Goal: Task Accomplishment & Management: Use online tool/utility

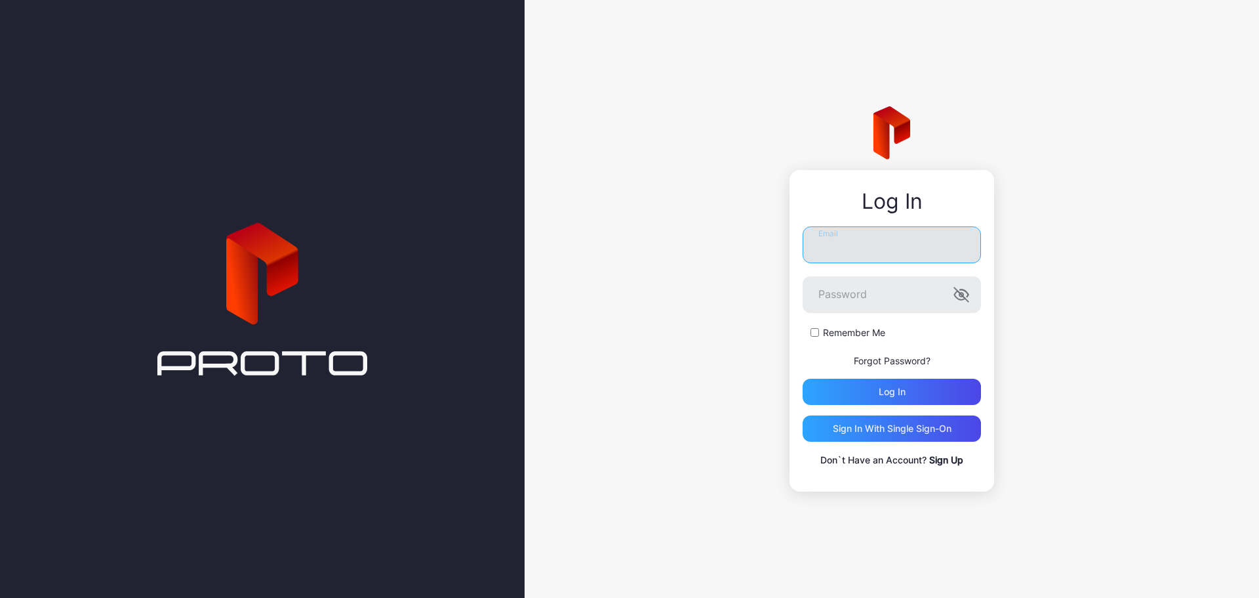
click at [892, 243] on input "Email" at bounding box center [892, 244] width 178 height 37
type input "**********"
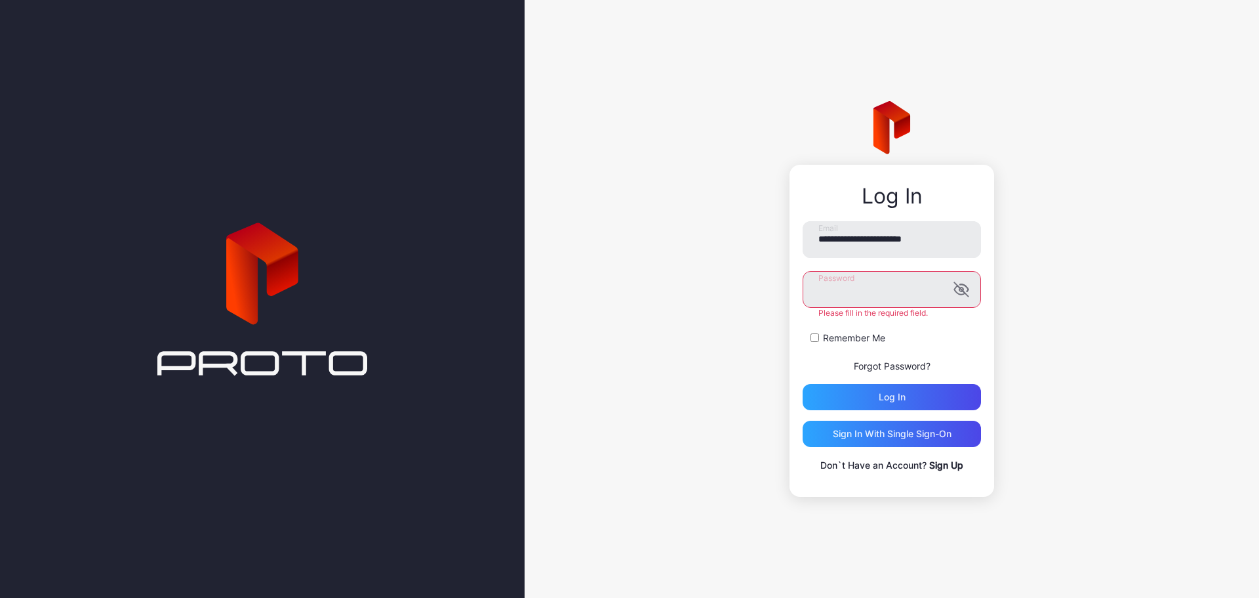
click at [803, 384] on button "Log in" at bounding box center [892, 397] width 178 height 26
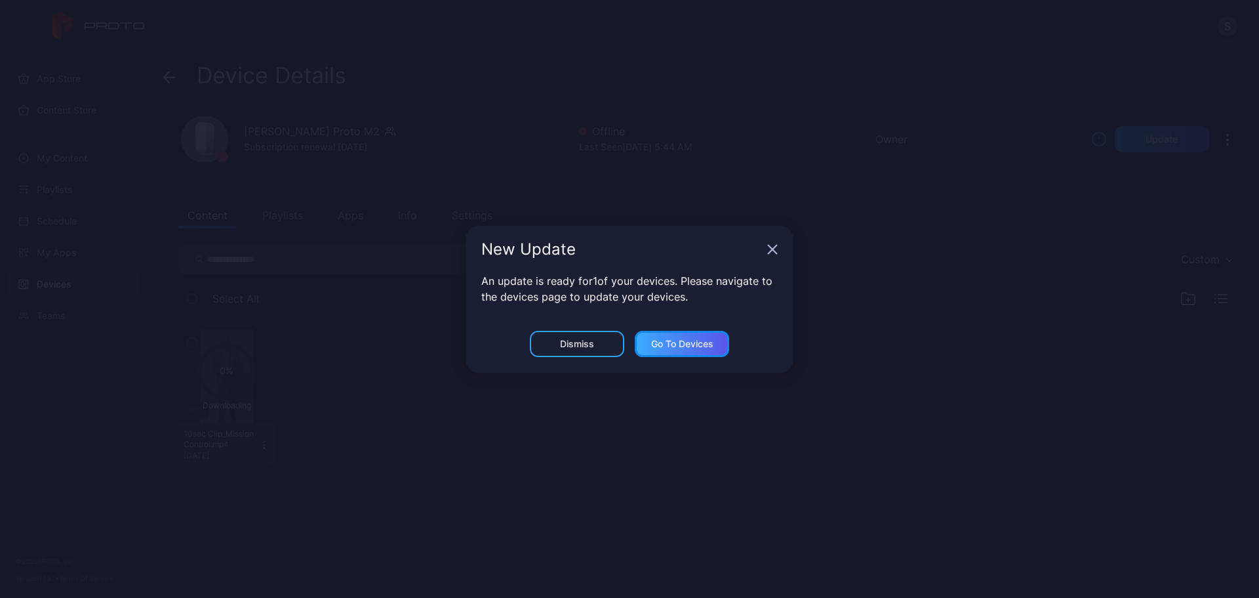
click at [658, 344] on div "Go to devices" at bounding box center [682, 343] width 62 height 10
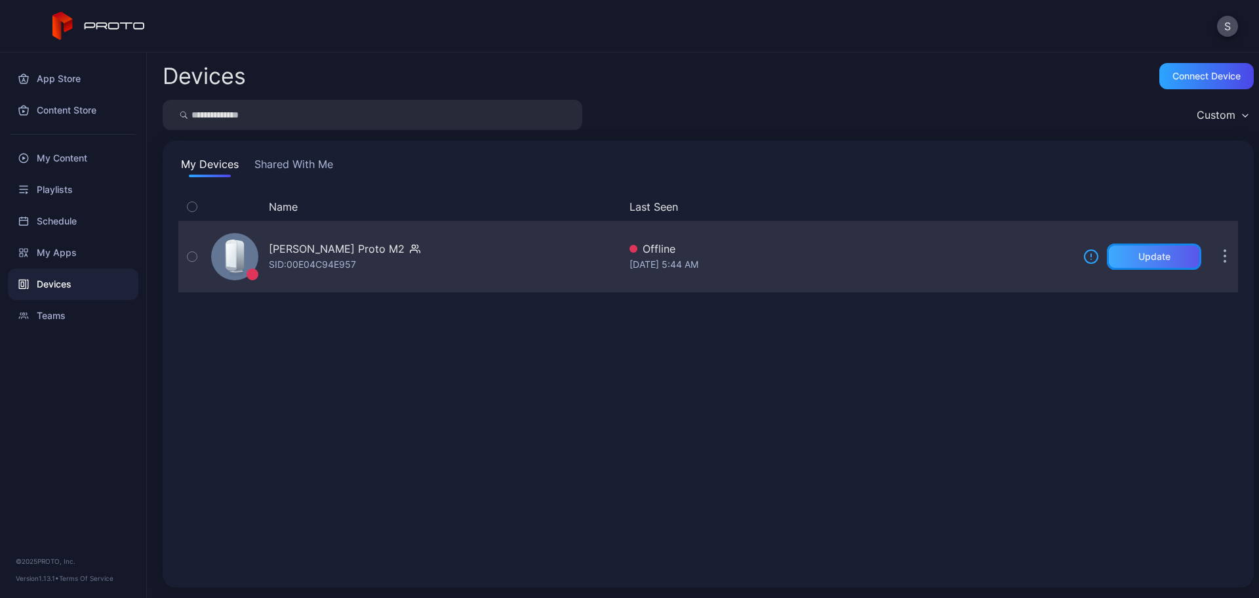
click at [1147, 251] on div "Update" at bounding box center [1155, 256] width 32 height 10
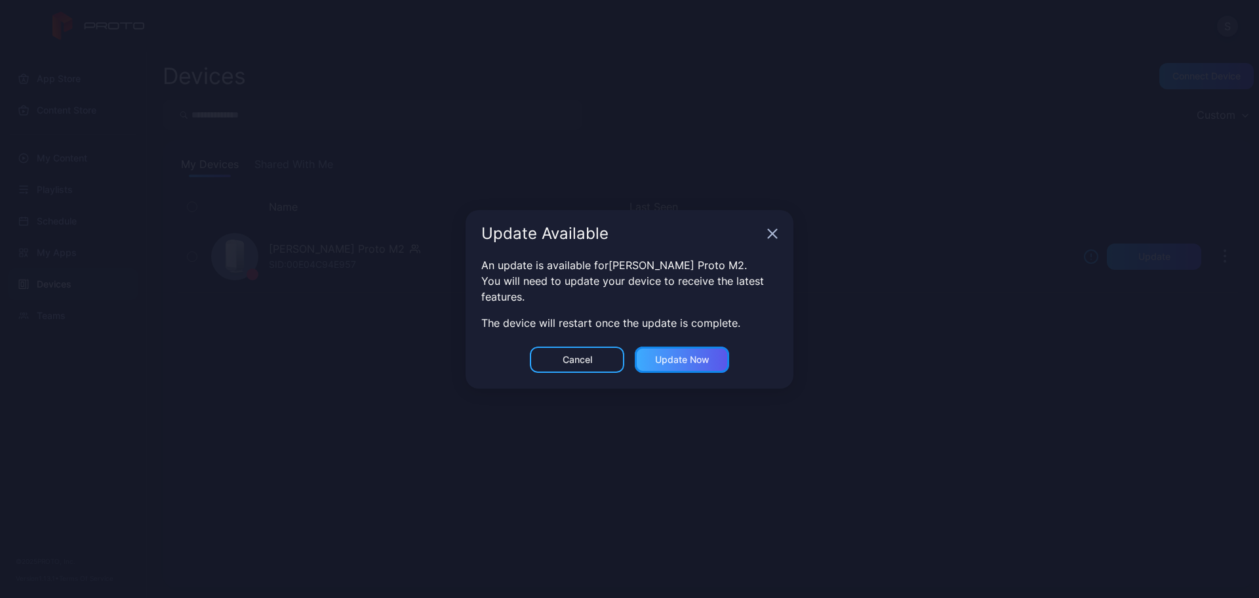
click at [666, 360] on div "Update now" at bounding box center [682, 359] width 54 height 10
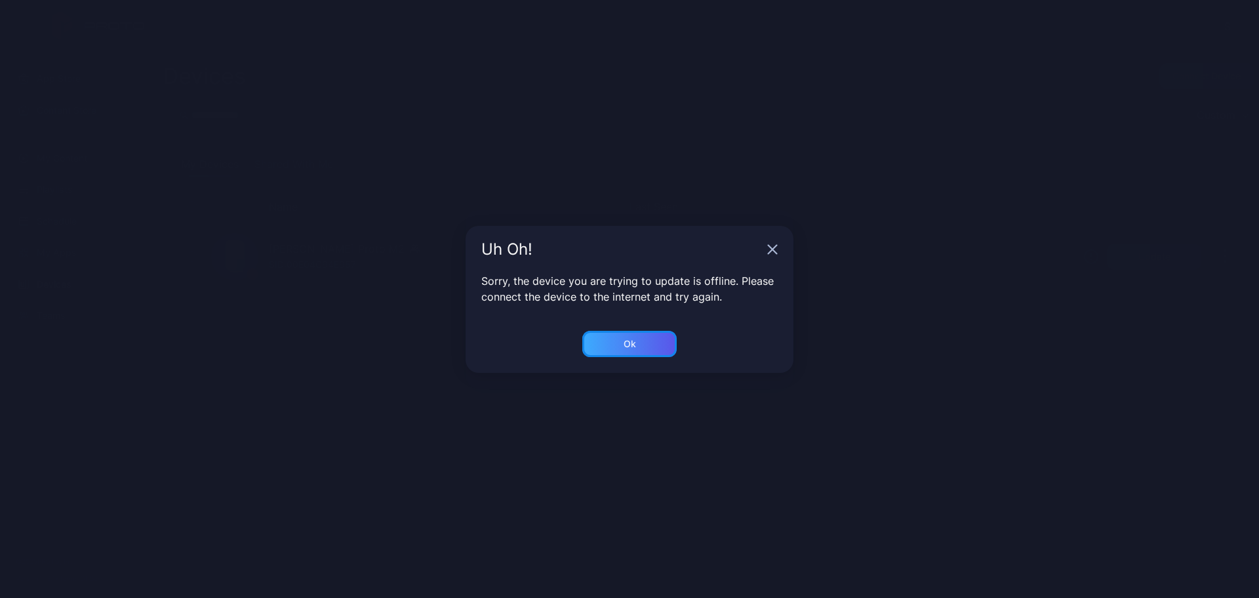
click at [645, 348] on div "Ok" at bounding box center [629, 344] width 94 height 26
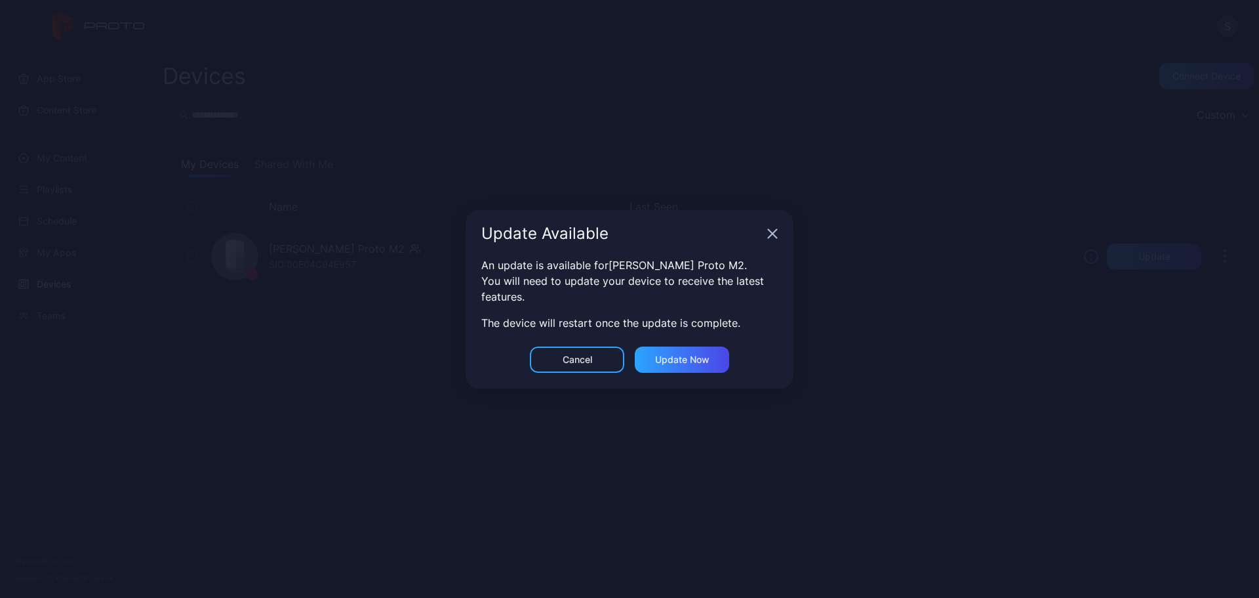
click at [774, 232] on icon "button" at bounding box center [773, 233] width 9 height 9
